Goal: Information Seeking & Learning: Learn about a topic

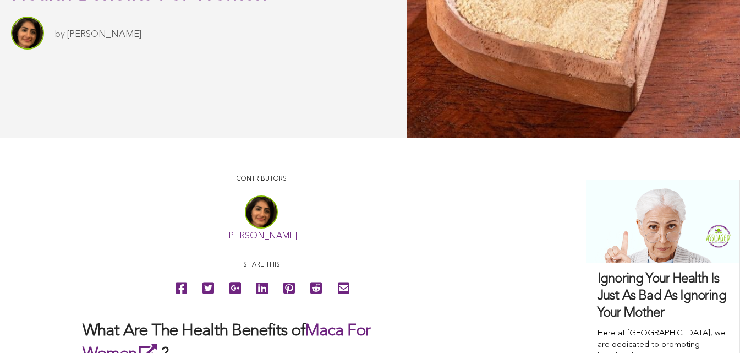
scroll to position [109, 0]
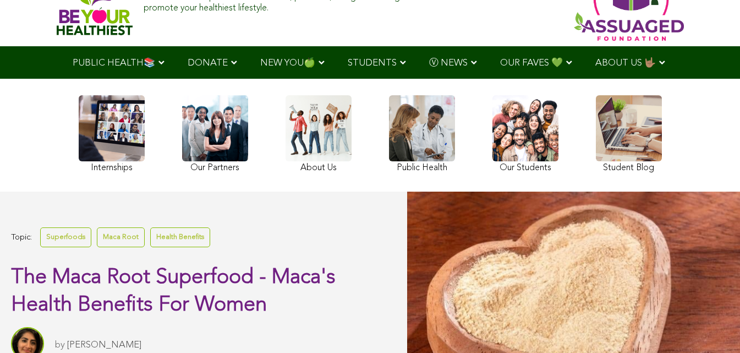
click at [181, 247] on link "Health Benefits" at bounding box center [180, 236] width 60 height 19
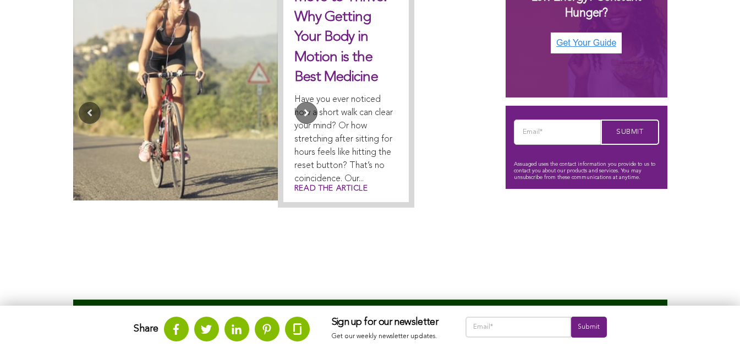
click at [318, 102] on button "Next" at bounding box center [307, 113] width 22 height 22
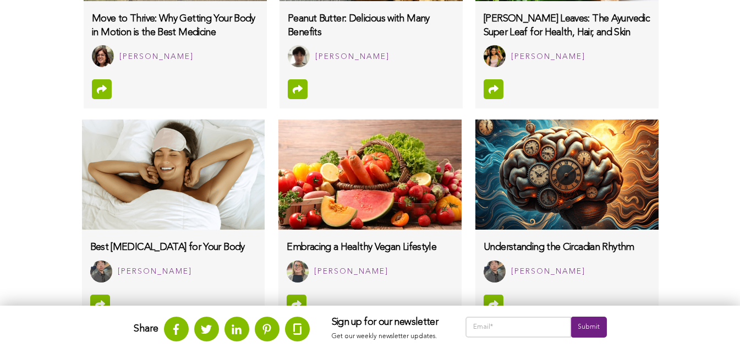
scroll to position [905, 0]
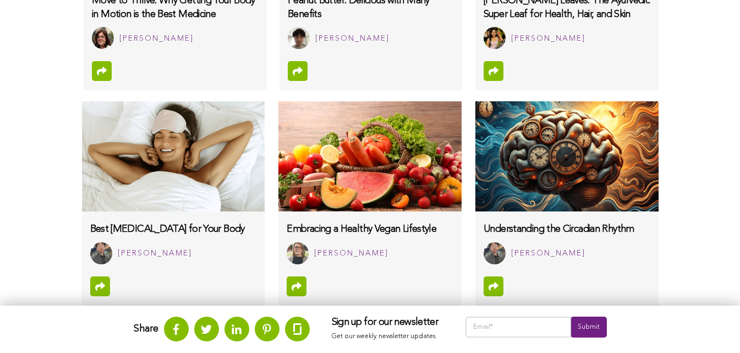
click at [86, 155] on img at bounding box center [173, 156] width 183 height 110
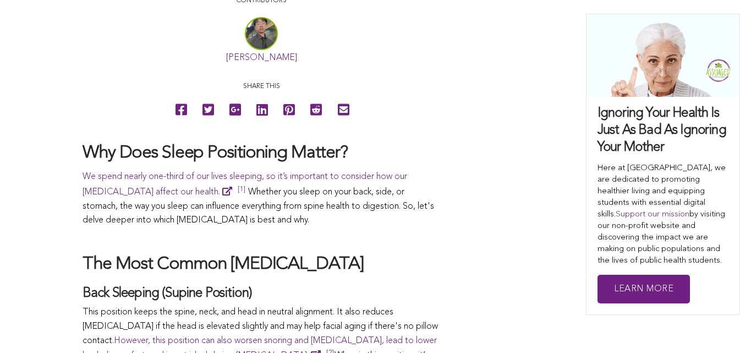
scroll to position [588, 0]
